Goal: Transaction & Acquisition: Book appointment/travel/reservation

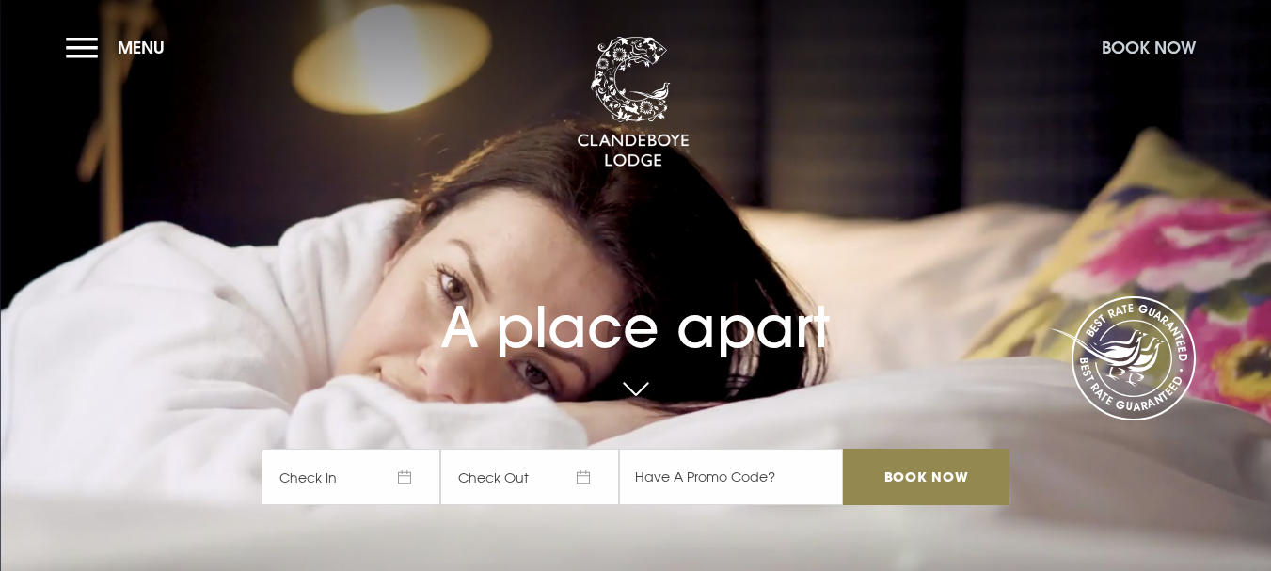
click at [1128, 57] on button "Book Now" at bounding box center [1148, 47] width 113 height 40
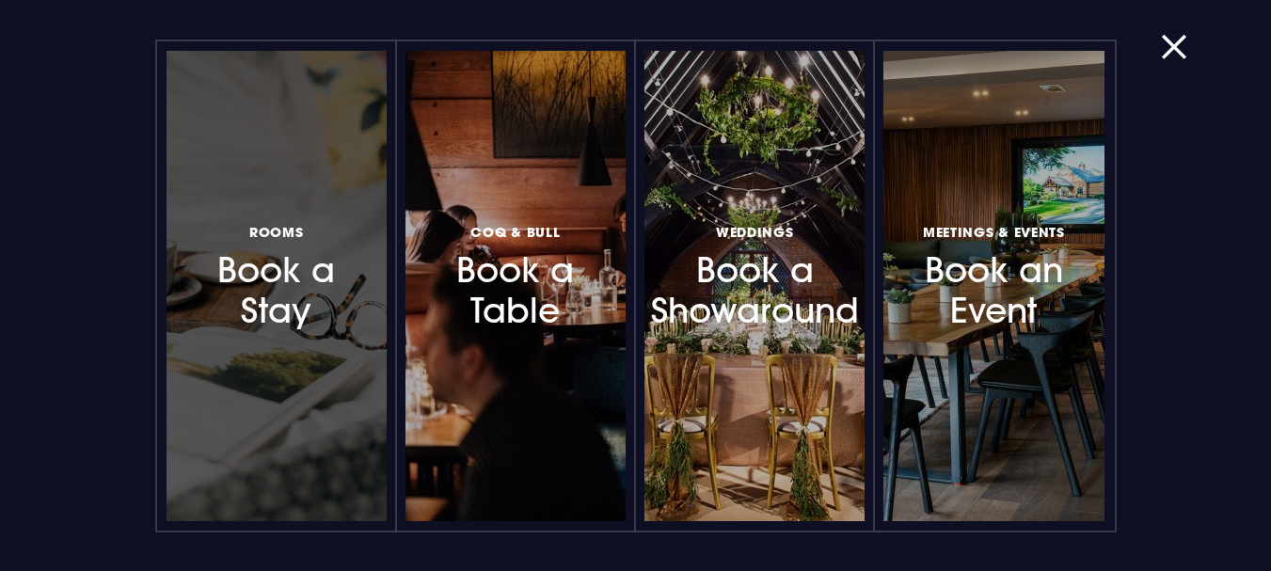
click at [311, 341] on div at bounding box center [277, 286] width 220 height 470
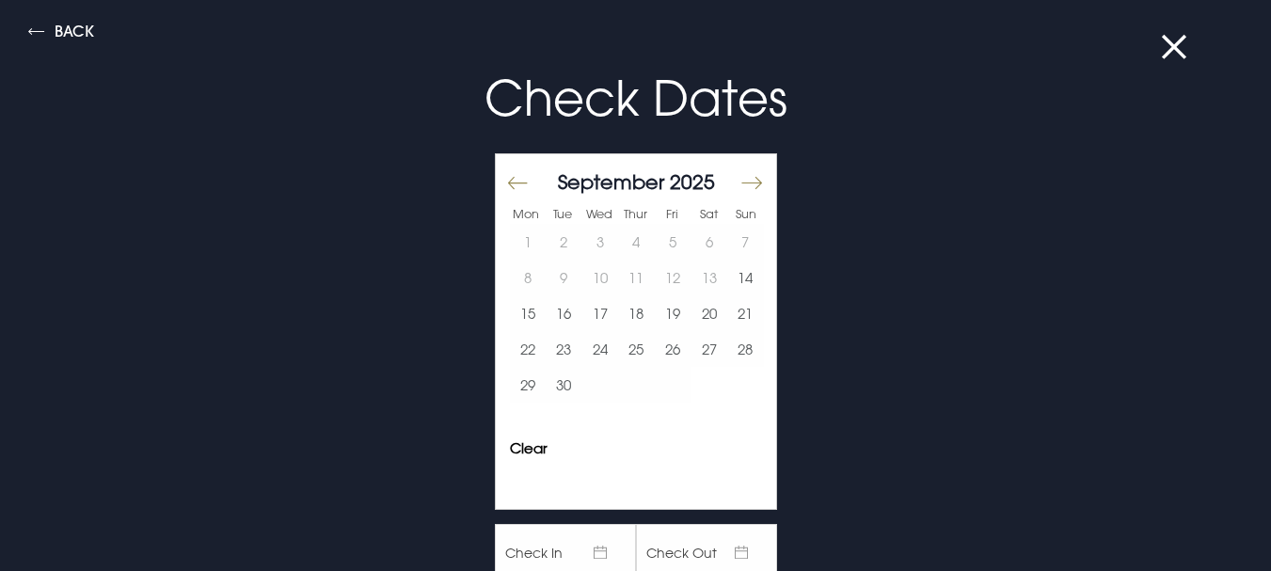
click at [739, 190] on button "Move forward to switch to the next month." at bounding box center [750, 184] width 23 height 40
click at [661, 275] on button "10" at bounding box center [673, 278] width 37 height 36
click at [691, 278] on button "11" at bounding box center [709, 278] width 37 height 36
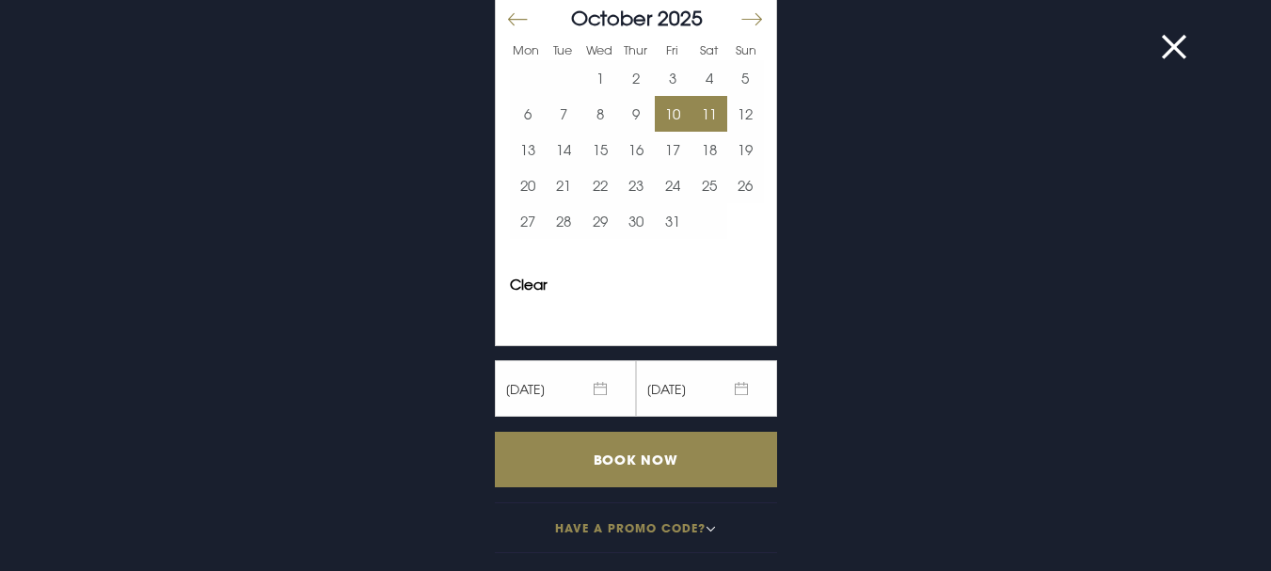
scroll to position [165, 0]
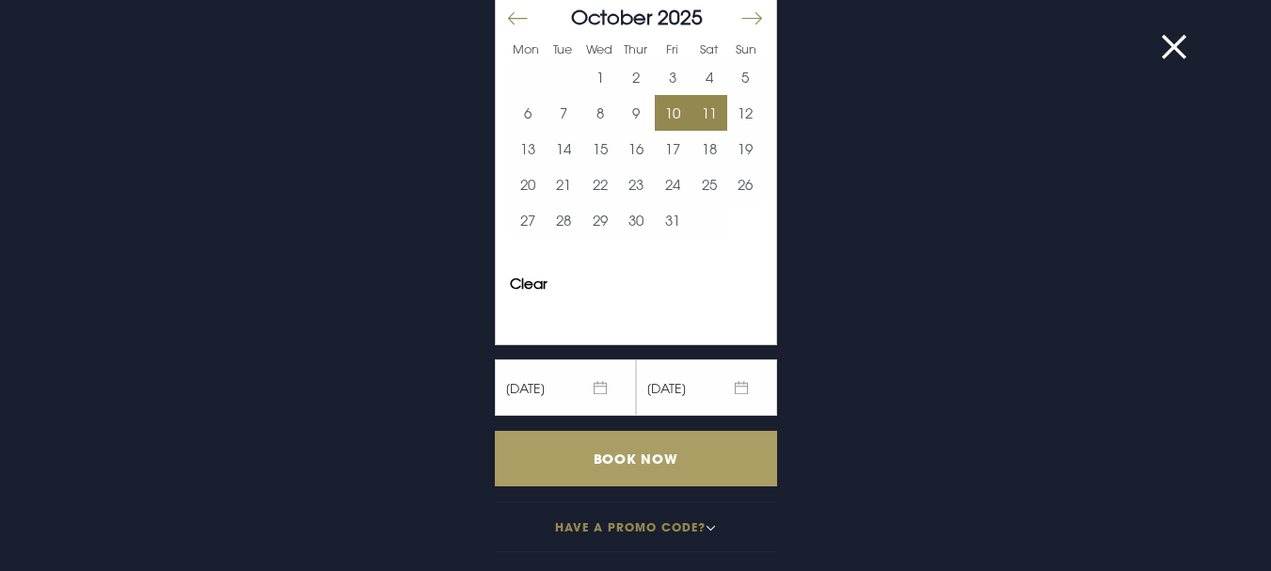
click at [632, 446] on input "Book Now" at bounding box center [636, 459] width 282 height 56
